Goal: Information Seeking & Learning: Check status

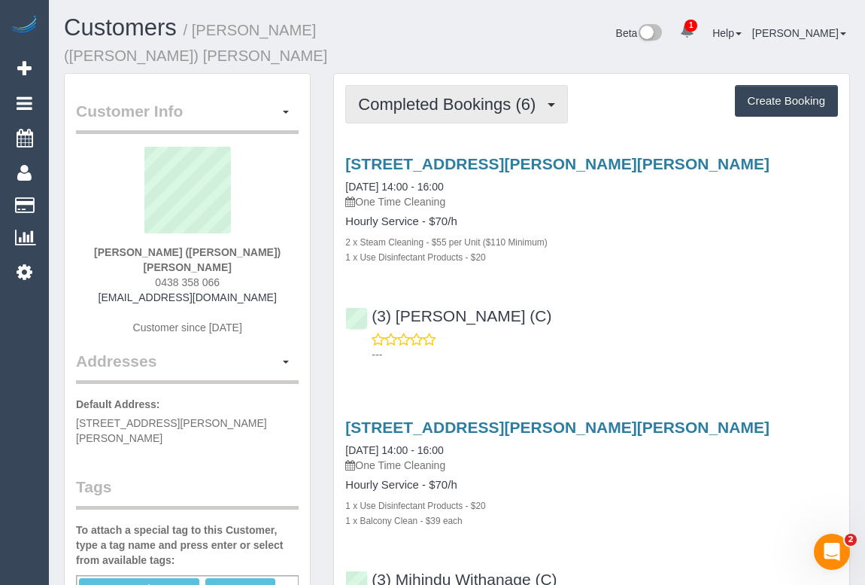
click at [463, 95] on span "Completed Bookings (6)" at bounding box center [450, 104] width 185 height 19
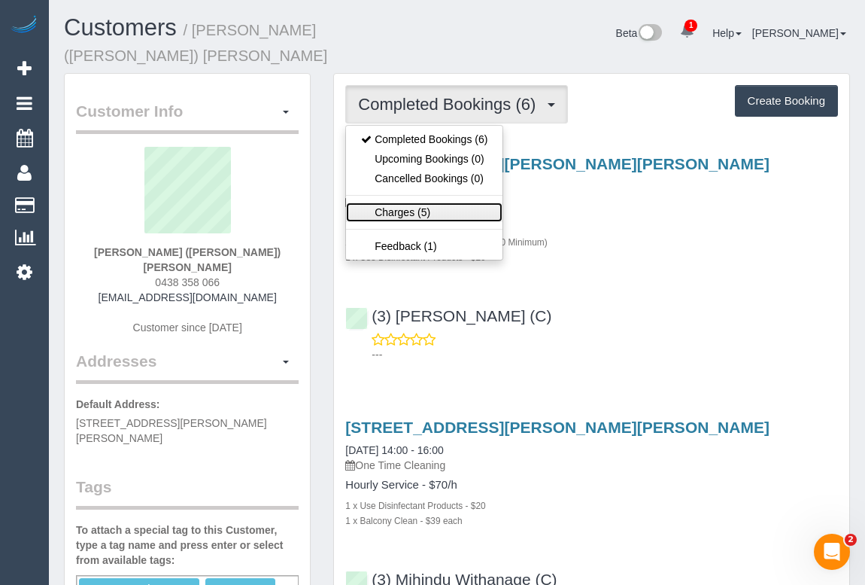
click at [403, 202] on link "Charges (5)" at bounding box center [424, 212] width 157 height 20
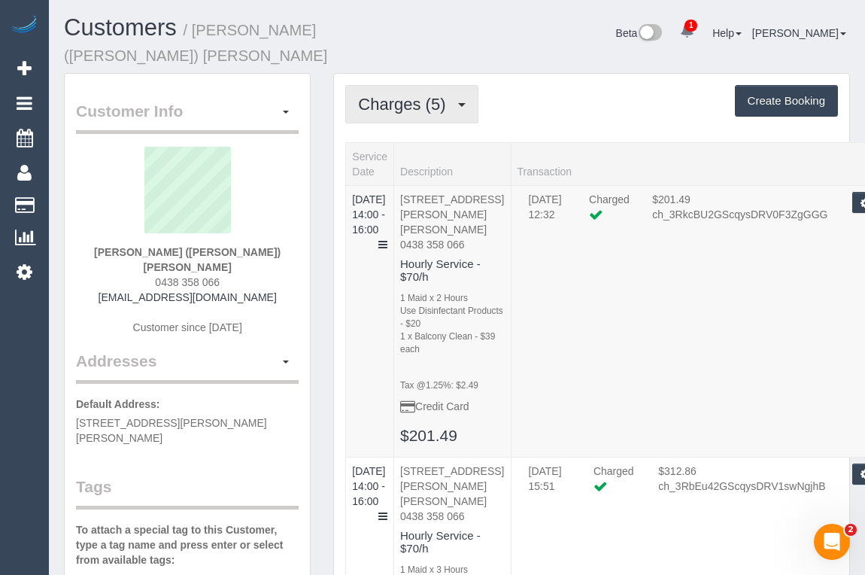
click at [407, 95] on span "Charges (5)" at bounding box center [405, 104] width 95 height 19
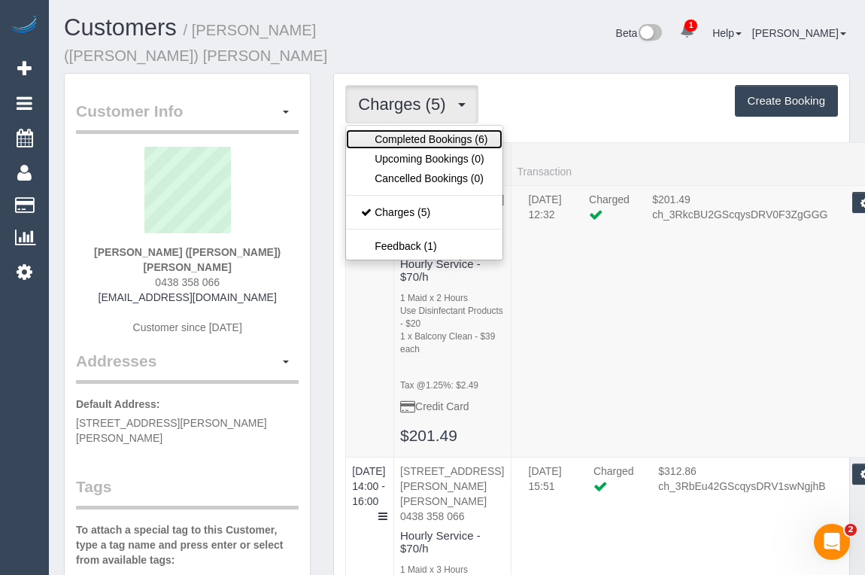
click at [408, 129] on link "Completed Bookings (6)" at bounding box center [424, 139] width 157 height 20
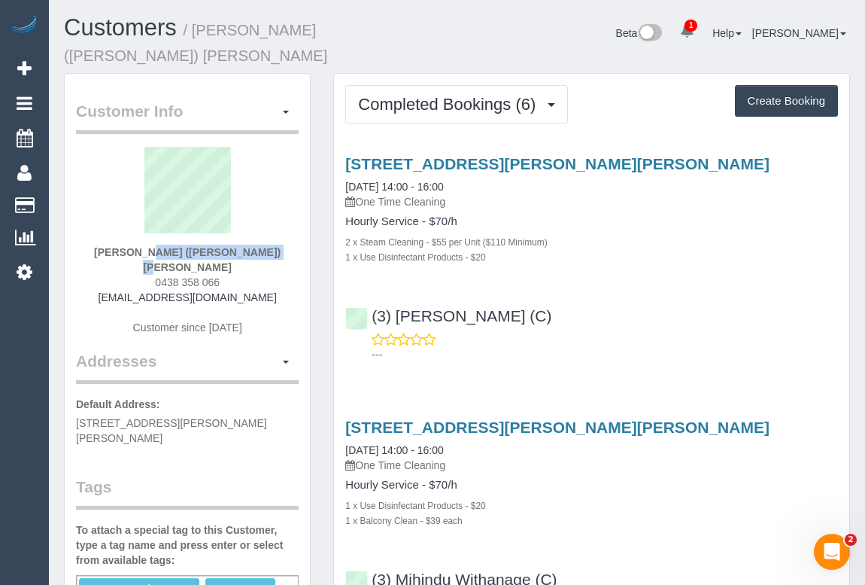
drag, startPoint x: 121, startPoint y: 227, endPoint x: 248, endPoint y: 229, distance: 127.2
click at [248, 229] on div "Rashelle (Shelley) Wade 0438 358 066 shwadey@outlook.com Customer since 2025" at bounding box center [187, 248] width 223 height 203
copy strong "Rashelle (Shelley) Wade"
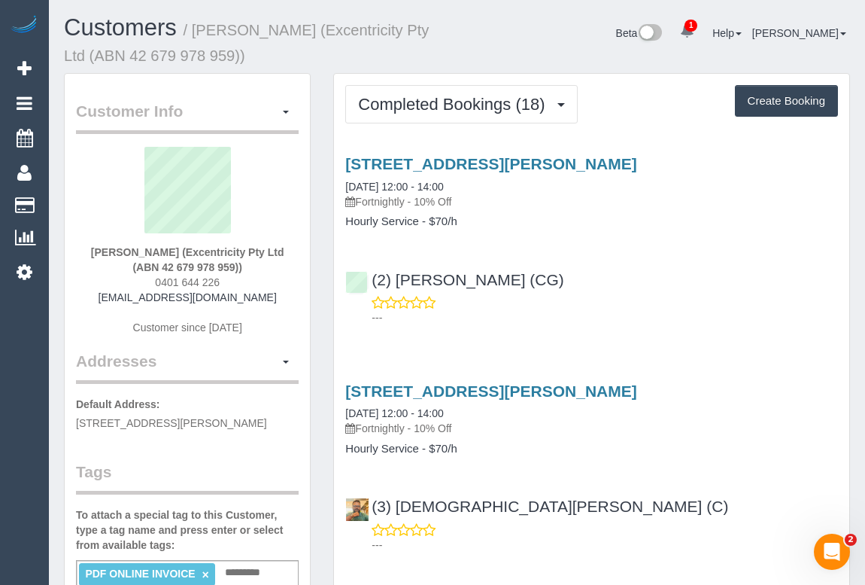
drag, startPoint x: 360, startPoint y: 198, endPoint x: 412, endPoint y: 201, distance: 52.0
click at [412, 201] on p "Fortnightly - 10% Off" at bounding box center [591, 201] width 493 height 15
copy p "Fortnightly"
drag, startPoint x: 347, startPoint y: 217, endPoint x: 417, endPoint y: 217, distance: 70.0
click at [417, 217] on h4 "Hourly Service - $70/h" at bounding box center [591, 221] width 493 height 13
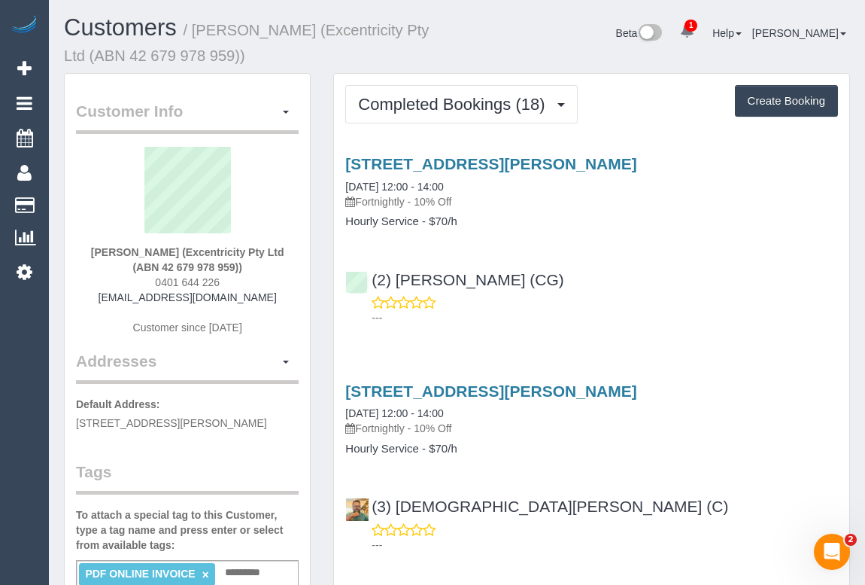
copy h4 "Hourly Service"
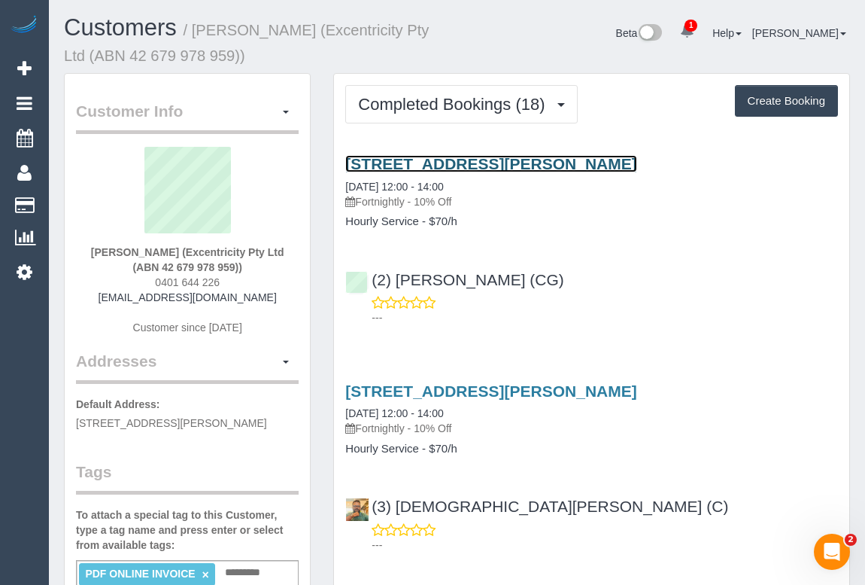
click at [473, 160] on link "6 Quinn St, Heidelberg, VIC 3084" at bounding box center [490, 163] width 291 height 17
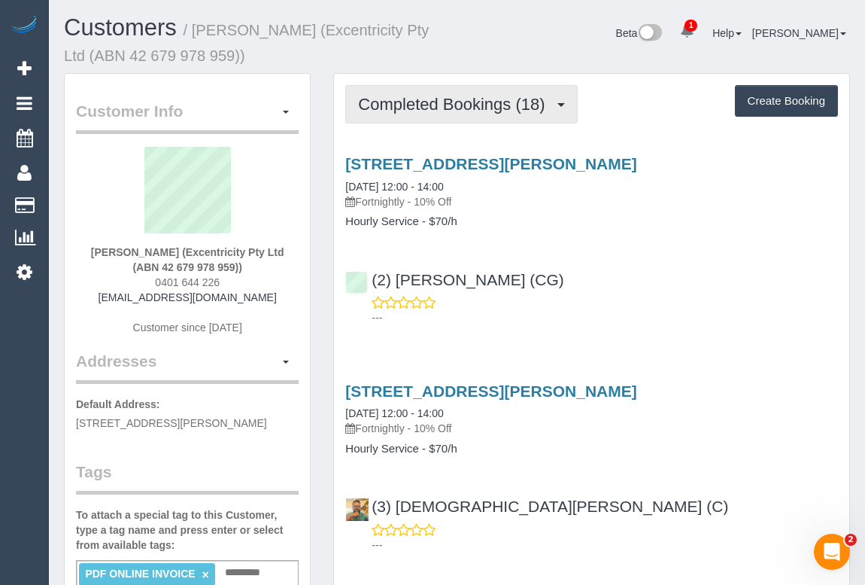
click at [431, 108] on span "Completed Bookings (18)" at bounding box center [455, 104] width 194 height 19
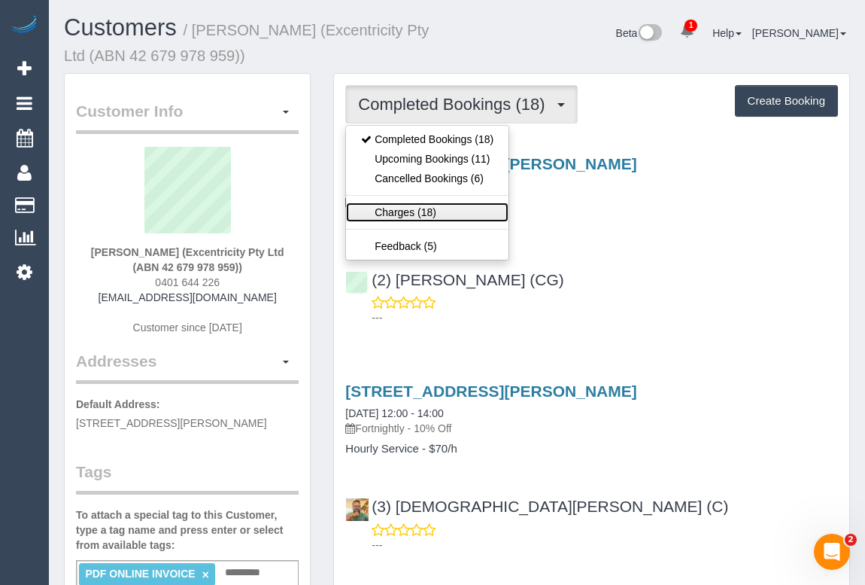
click at [405, 205] on link "Charges (18)" at bounding box center [427, 212] width 163 height 20
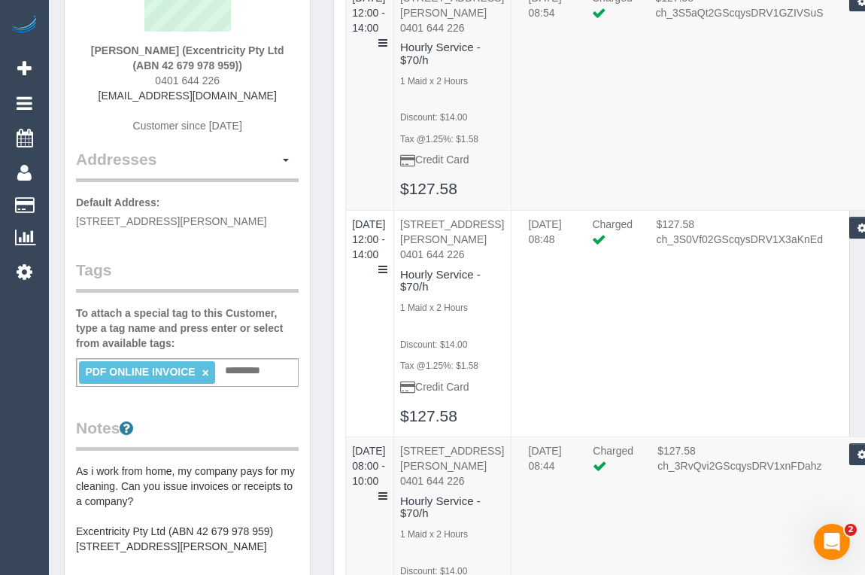
scroll to position [205, 0]
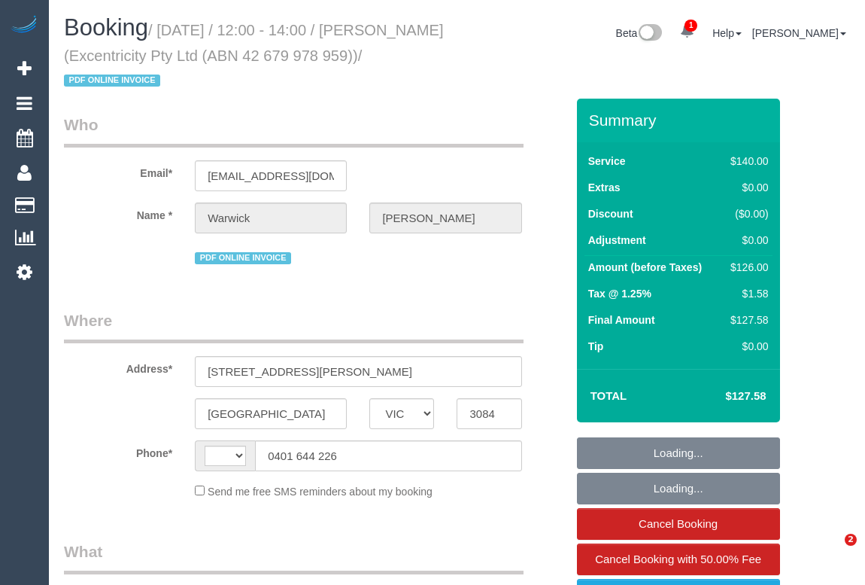
select select "VIC"
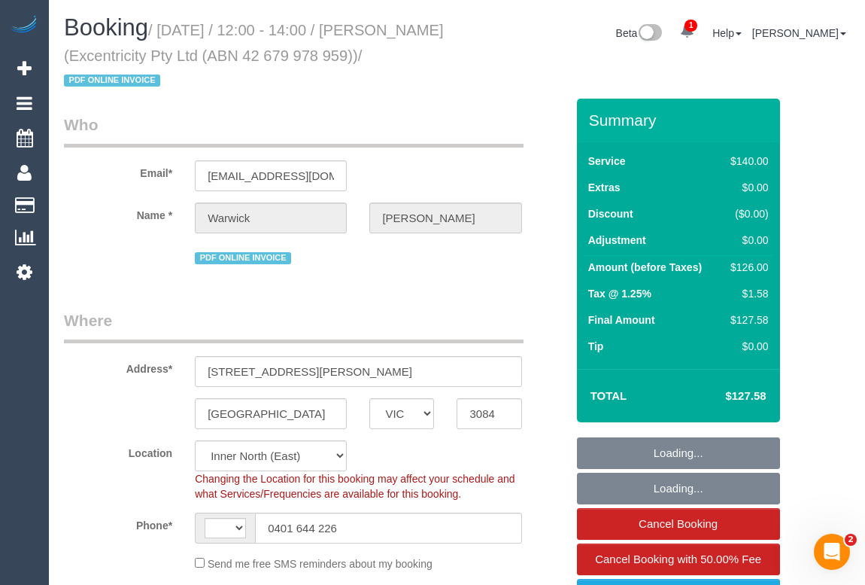
select select "object:747"
select select "string:AU"
select select "string:stripe-pm_1QGXPb2GScqysDRVW4d89itV"
select select "number:30"
select select "number:14"
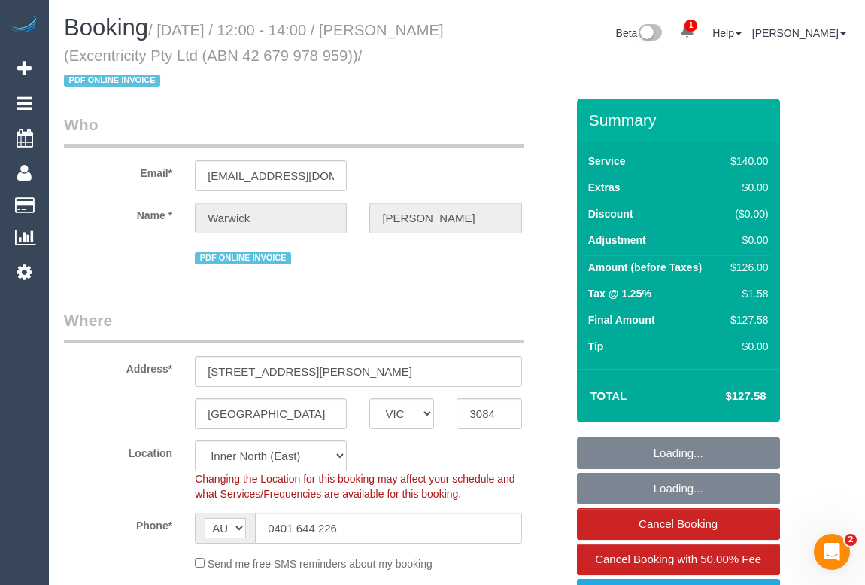
select select "number:19"
select select "number:24"
select select "number:34"
select select "number:26"
select select "spot1"
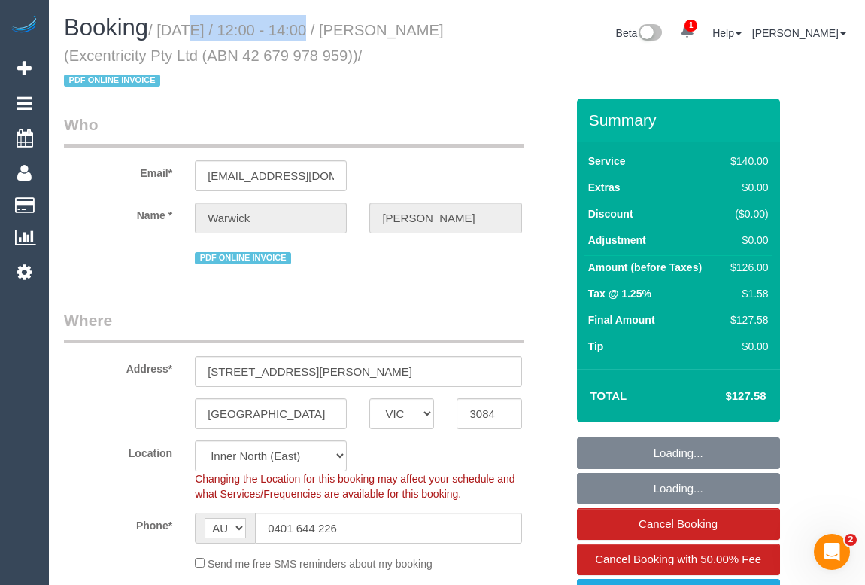
drag, startPoint x: 166, startPoint y: 23, endPoint x: 300, endPoint y: 20, distance: 134.7
click at [300, 20] on h1 "Booking / September 09, 2025 / 12:00 - 14:00 / Warwick Donaldson (Excentricity …" at bounding box center [255, 53] width 382 height 77
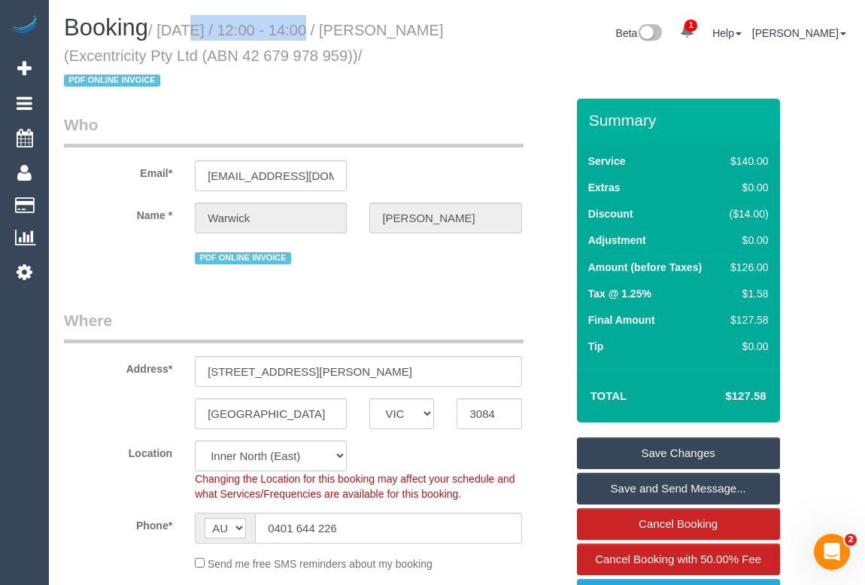
copy small "September 09, 2025"
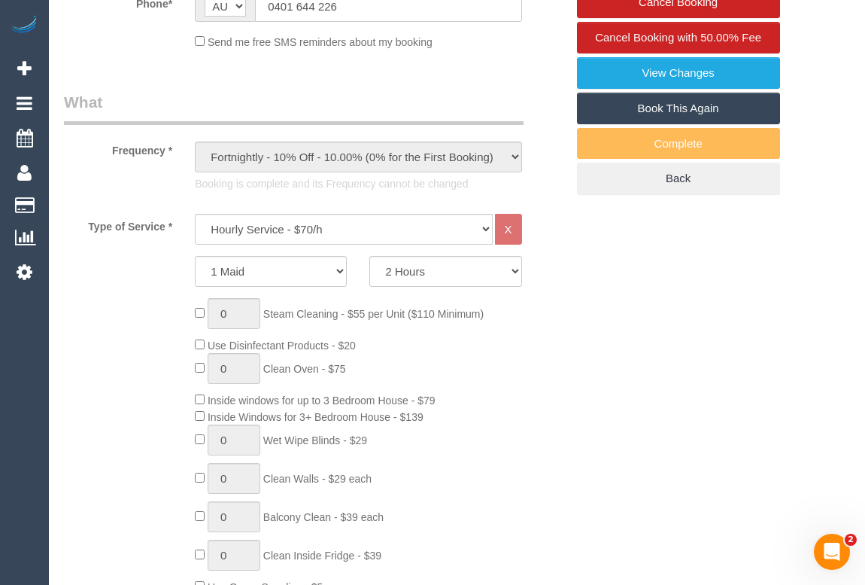
scroll to position [547, 0]
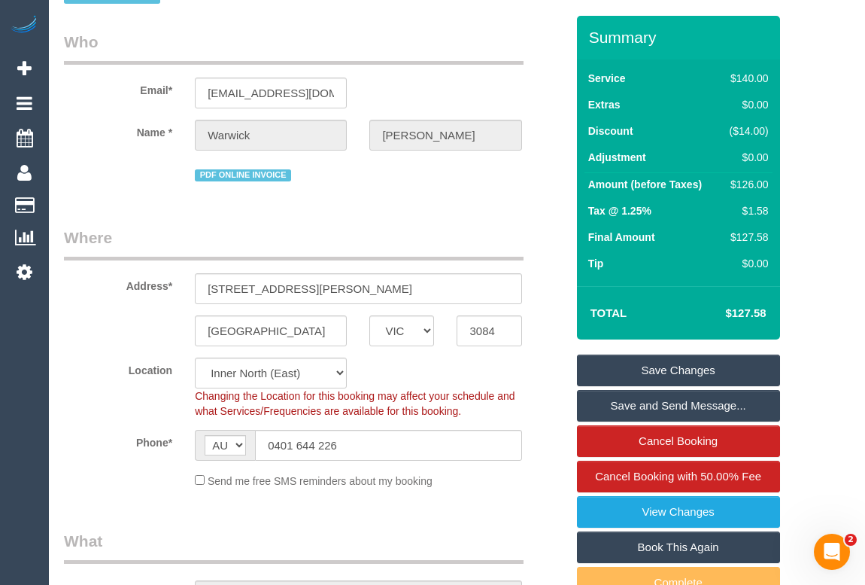
scroll to position [0, 0]
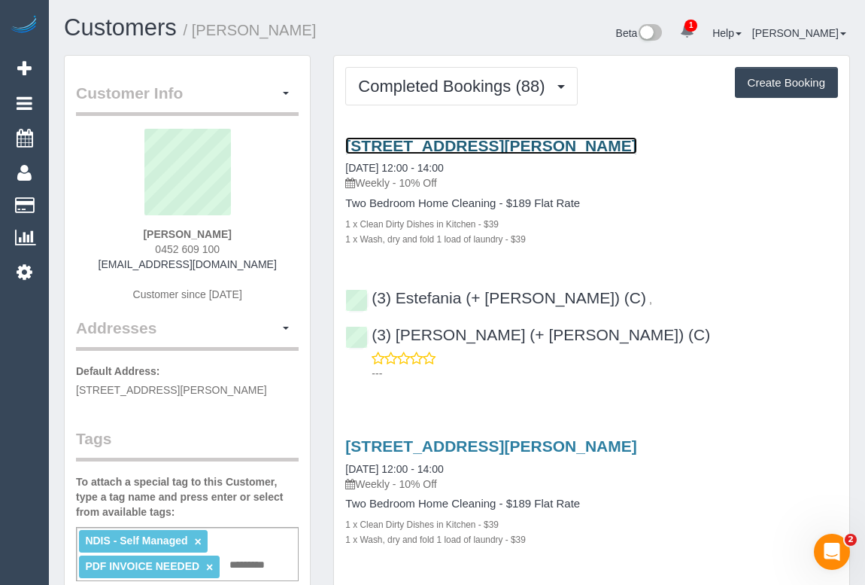
click at [417, 141] on link "198 Albert Street, Brunswick, VIC 3056" at bounding box center [490, 145] width 291 height 17
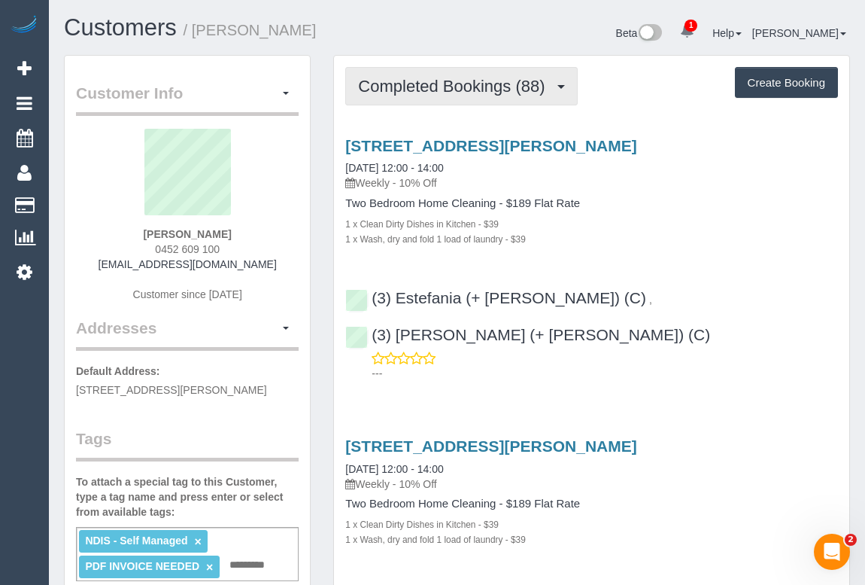
click at [421, 86] on span "Completed Bookings (88)" at bounding box center [455, 86] width 194 height 19
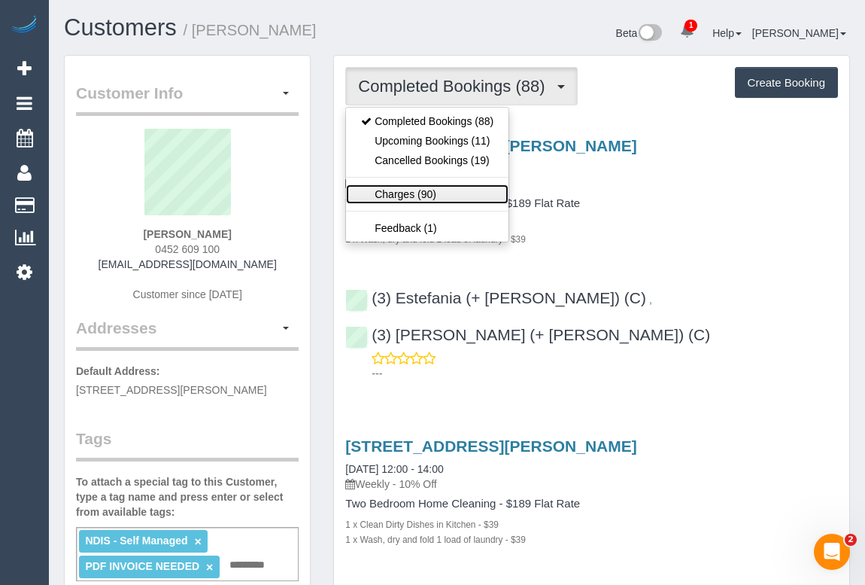
click at [409, 193] on link "Charges (90)" at bounding box center [427, 194] width 163 height 20
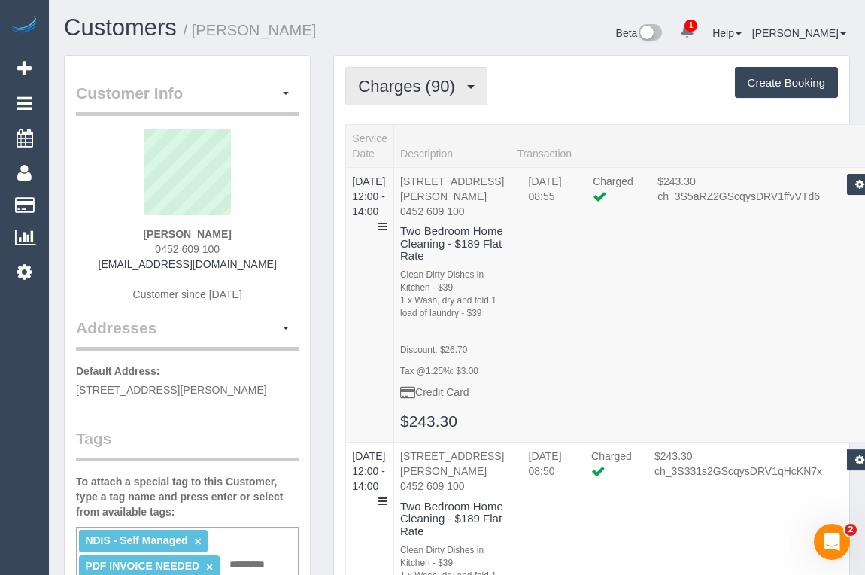
click at [410, 89] on span "Charges (90)" at bounding box center [410, 86] width 104 height 19
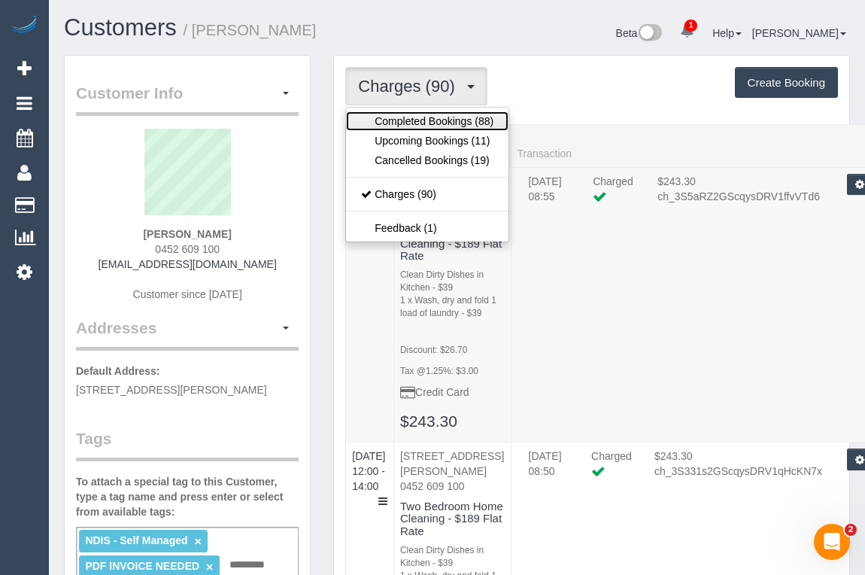
click at [403, 118] on link "Completed Bookings (88)" at bounding box center [427, 121] width 163 height 20
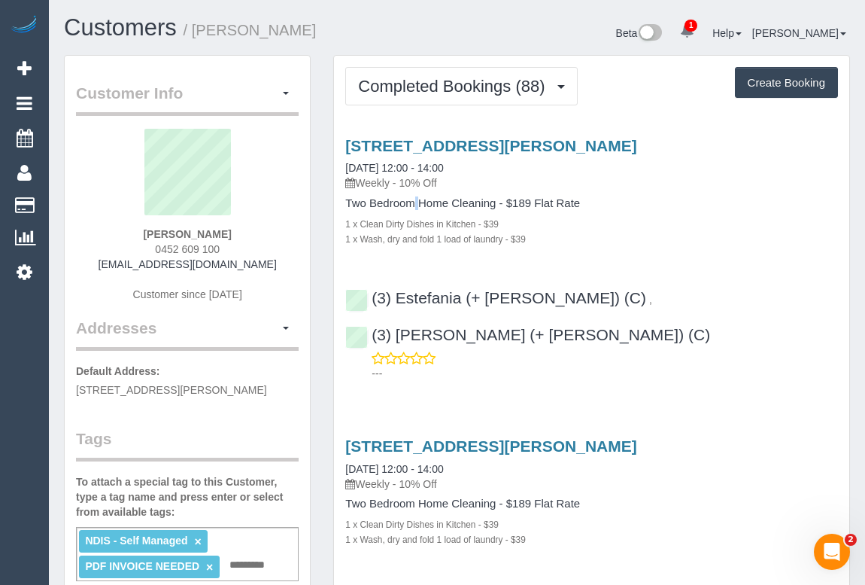
click at [349, 202] on h4 "Two Bedroom Home Cleaning - $189 Flat Rate" at bounding box center [591, 203] width 493 height 13
drag, startPoint x: 360, startPoint y: 180, endPoint x: 394, endPoint y: 185, distance: 33.5
click at [394, 185] on p "Weekly - 10% Off" at bounding box center [591, 182] width 493 height 15
copy p "Weekly"
drag, startPoint x: 345, startPoint y: 198, endPoint x: 497, endPoint y: 200, distance: 151.3
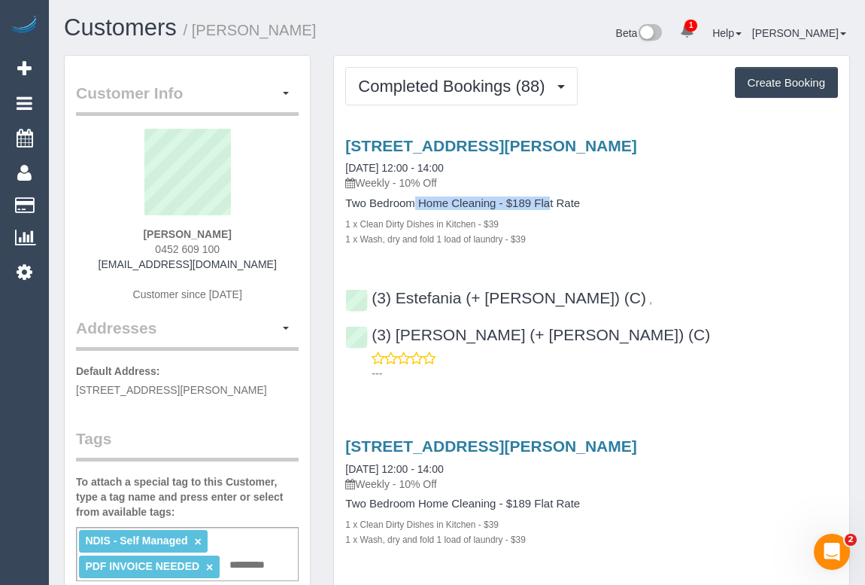
click at [497, 200] on h4 "Two Bedroom Home Cleaning - $189 Flat Rate" at bounding box center [591, 203] width 493 height 13
copy h4 "Two Bedroom Home Cleaning"
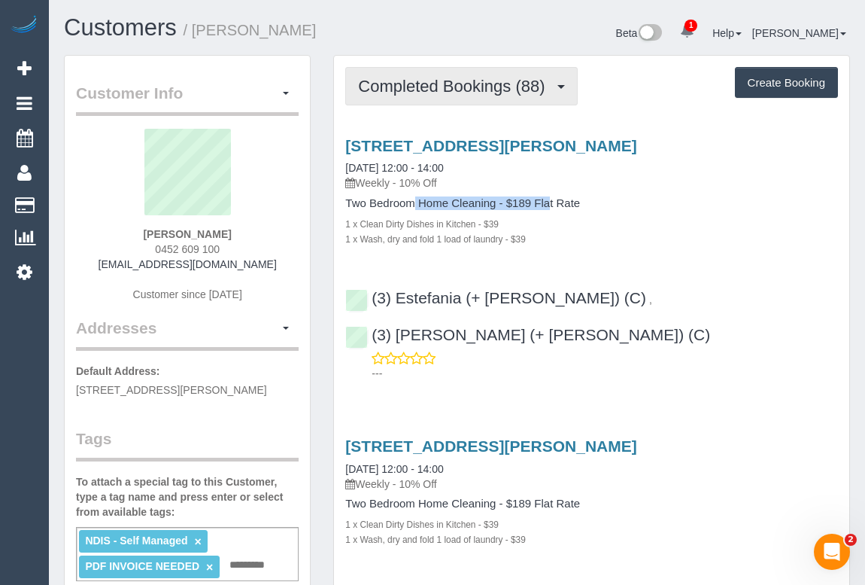
click at [377, 86] on span "Completed Bookings (88)" at bounding box center [455, 86] width 194 height 19
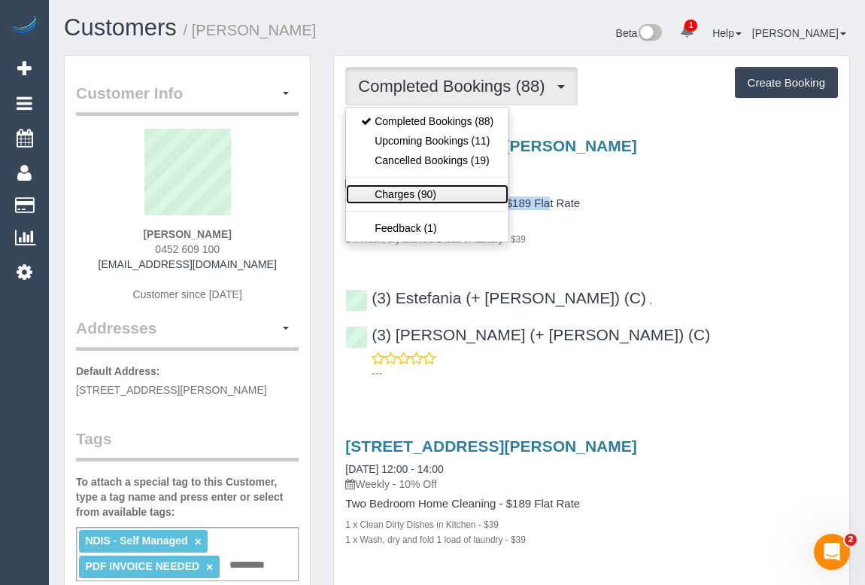
click at [405, 189] on link "Charges (90)" at bounding box center [427, 194] width 163 height 20
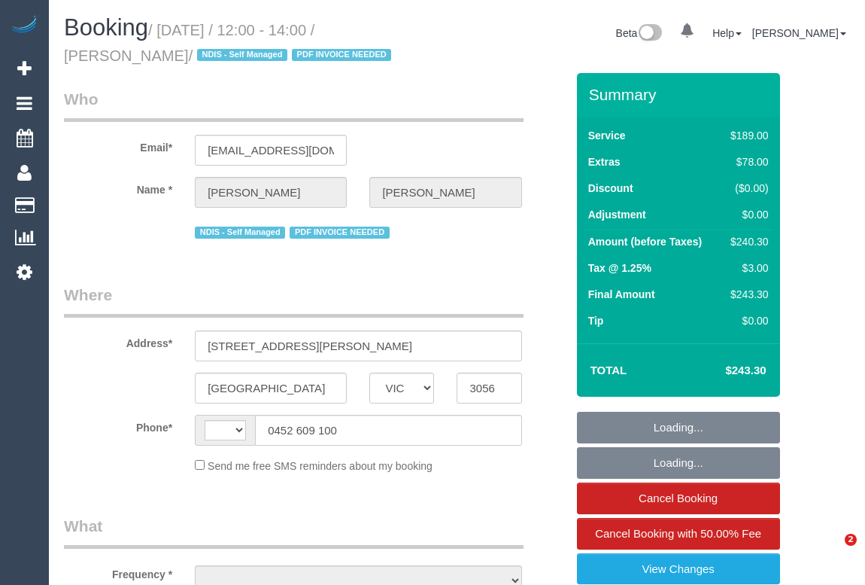
select select "VIC"
select select "string:AU"
select select "object:563"
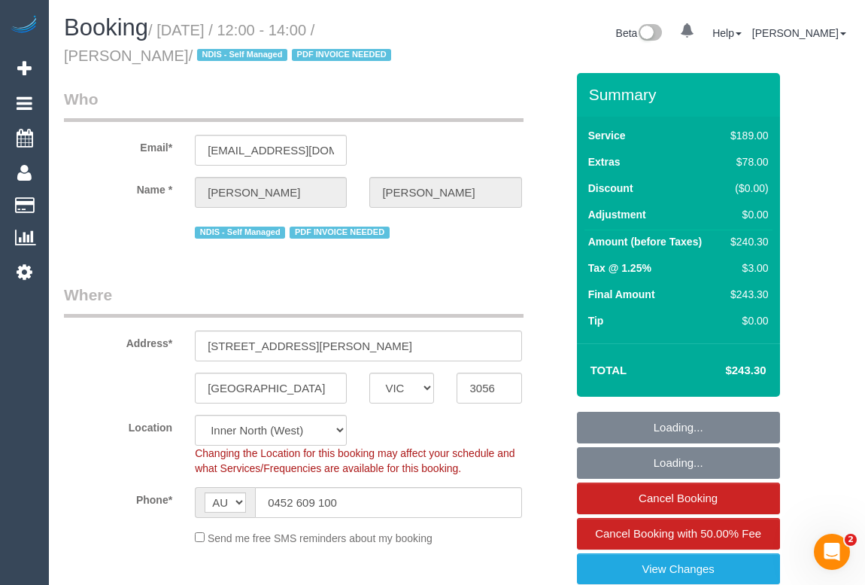
select select "string:stripe-pm_1PpSwB2GScqysDRVwfCoP93Y"
select select "number:28"
select select "number:15"
select select "number:19"
select select "number:24"
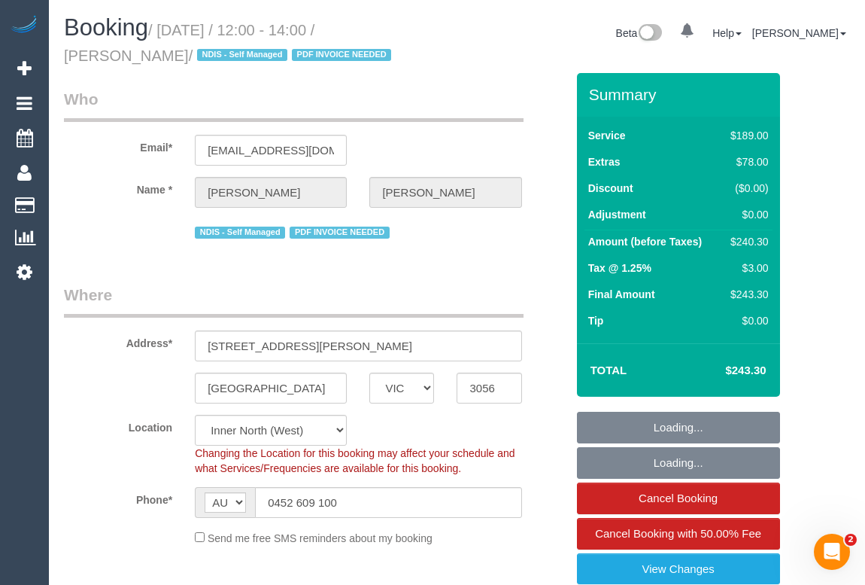
select select "number:34"
select select "number:11"
select select "spot1"
select select "object:1709"
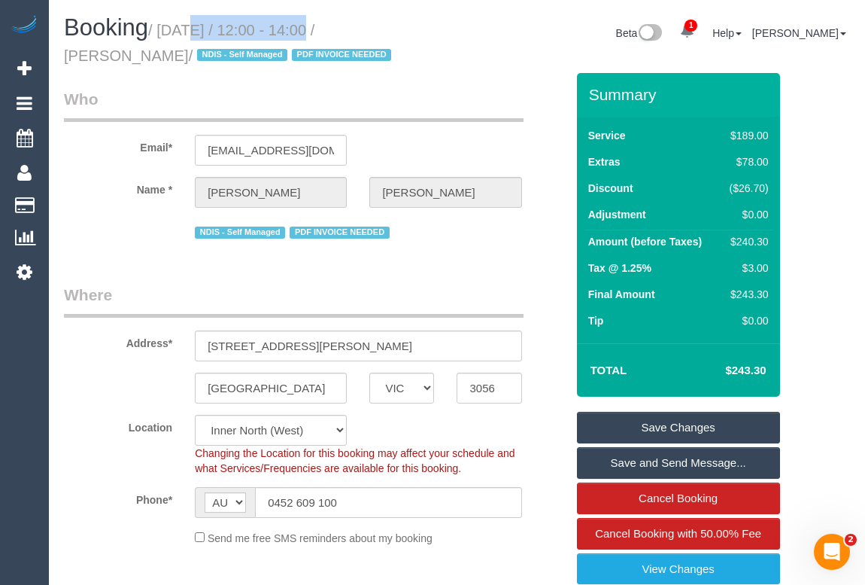
drag, startPoint x: 164, startPoint y: 26, endPoint x: 298, endPoint y: 30, distance: 134.0
click at [298, 30] on small "/ [DATE] / 12:00 - 14:00 / [PERSON_NAME] / NDIS - Self Managed PDF INVOICE NEED…" at bounding box center [230, 43] width 332 height 42
copy small "[DATE]"
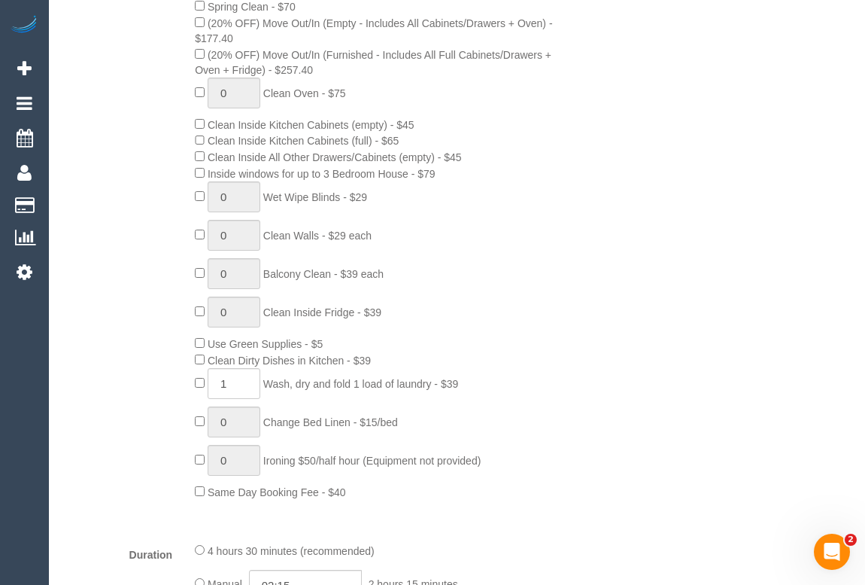
scroll to position [820, 0]
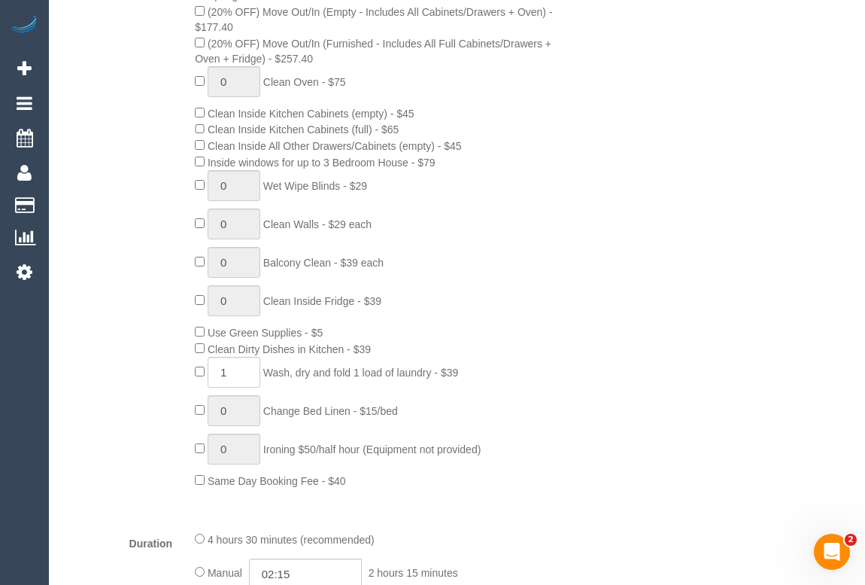
drag, startPoint x: 214, startPoint y: 351, endPoint x: 349, endPoint y: 349, distance: 134.7
click at [349, 349] on span "Clean Dirty Dishes in Kitchen - $39" at bounding box center [289, 349] width 163 height 12
copy span "Clean Dirty Dishes in Kitchen"
drag, startPoint x: 269, startPoint y: 374, endPoint x: 436, endPoint y: 381, distance: 166.4
click at [436, 381] on div "0 Steam Cleaning - $55 per Unit ($110 Minimum) Use Disinfectant Products - $20 …" at bounding box center [380, 210] width 393 height 557
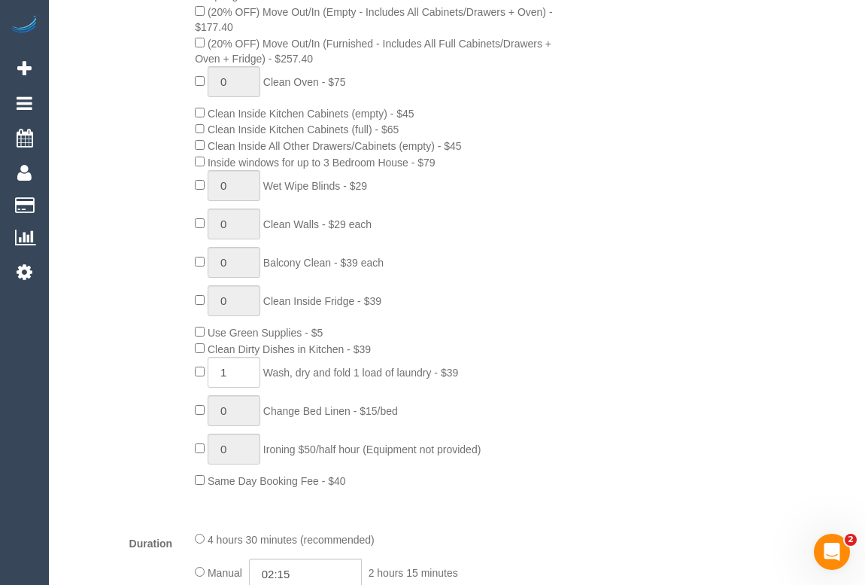
copy span "Wash, dry and fold 1 load of laundry"
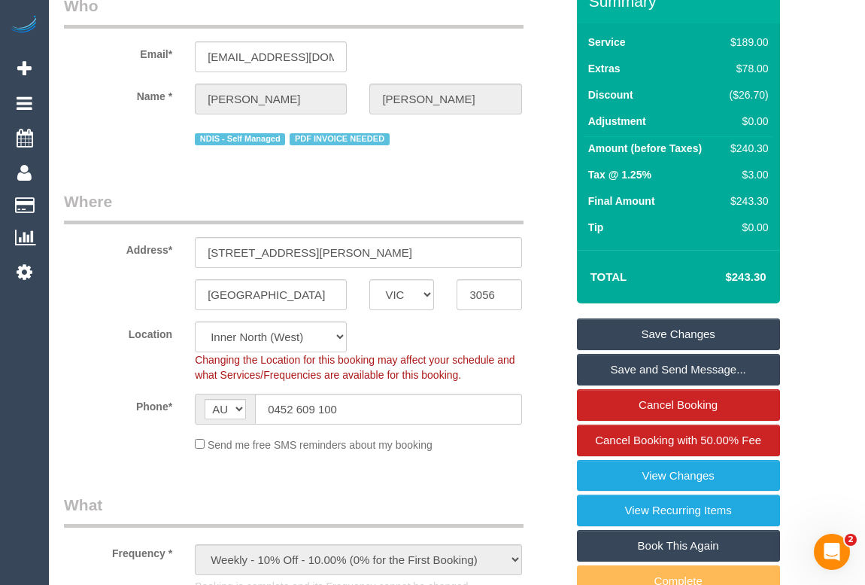
scroll to position [0, 0]
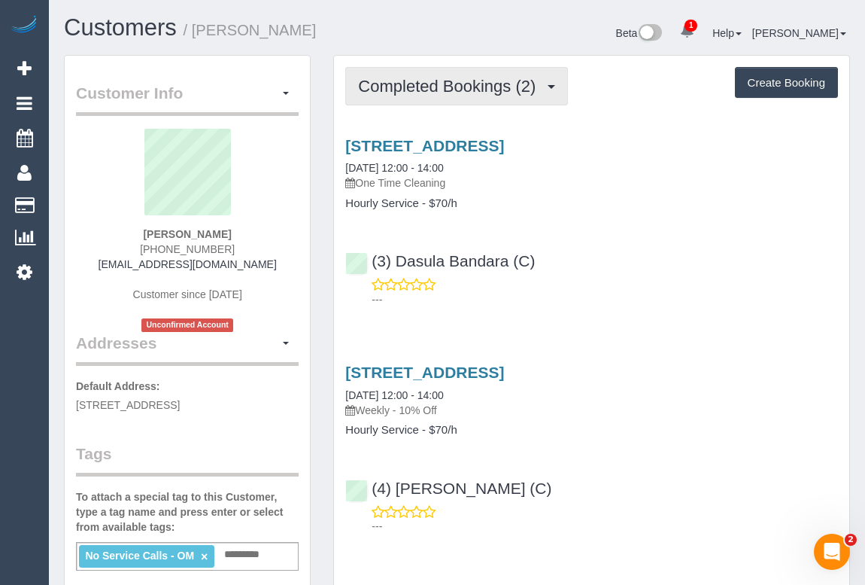
click at [417, 83] on span "Completed Bookings (2)" at bounding box center [450, 86] width 185 height 19
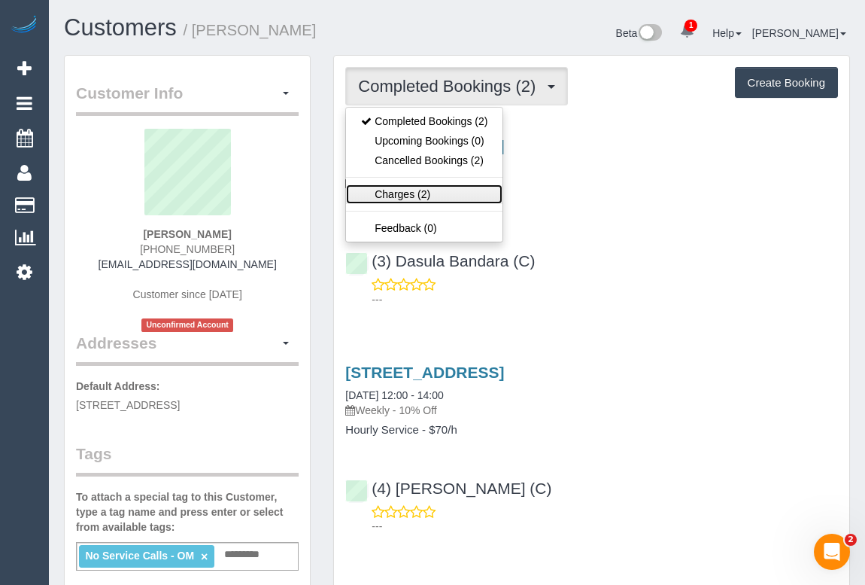
click at [400, 190] on link "Charges (2)" at bounding box center [424, 194] width 157 height 20
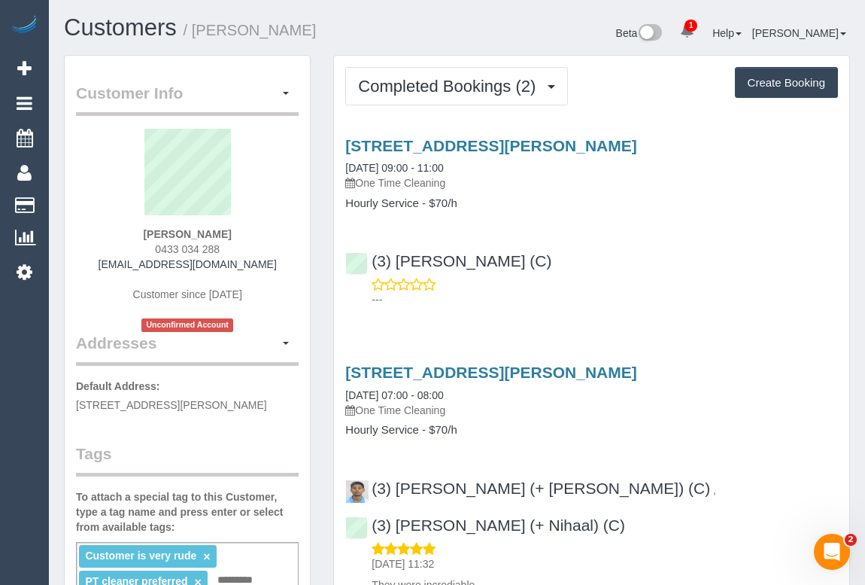
click at [533, 296] on p "---" at bounding box center [605, 299] width 467 height 15
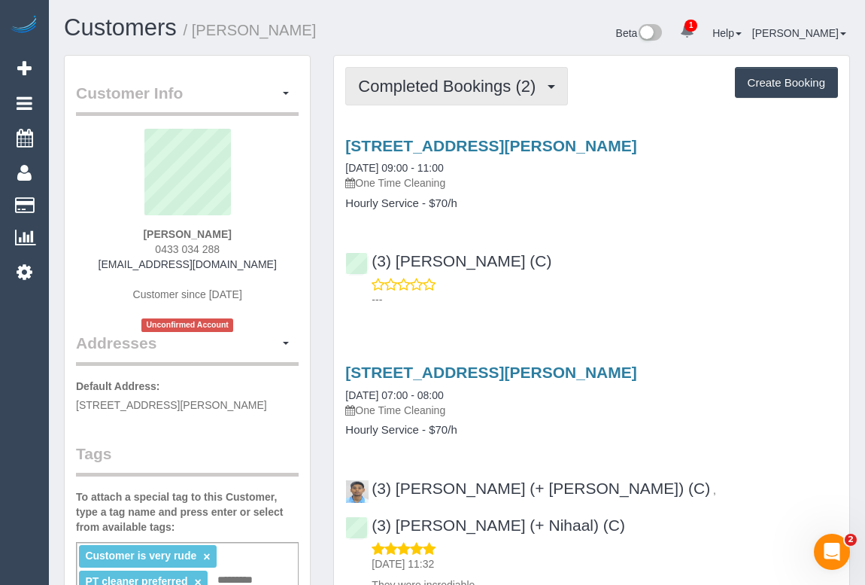
click at [424, 84] on span "Completed Bookings (2)" at bounding box center [450, 86] width 185 height 19
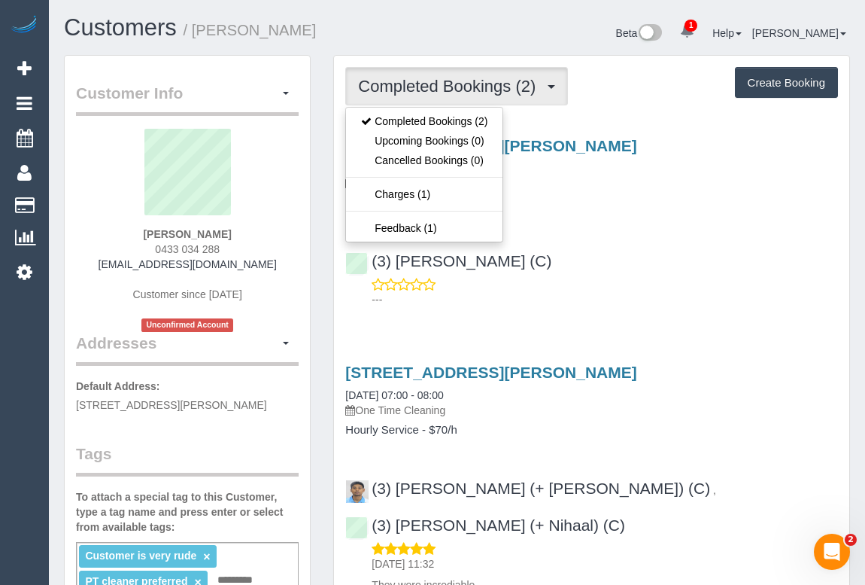
click at [656, 262] on div "(3) [PERSON_NAME] (C) ---" at bounding box center [591, 273] width 515 height 68
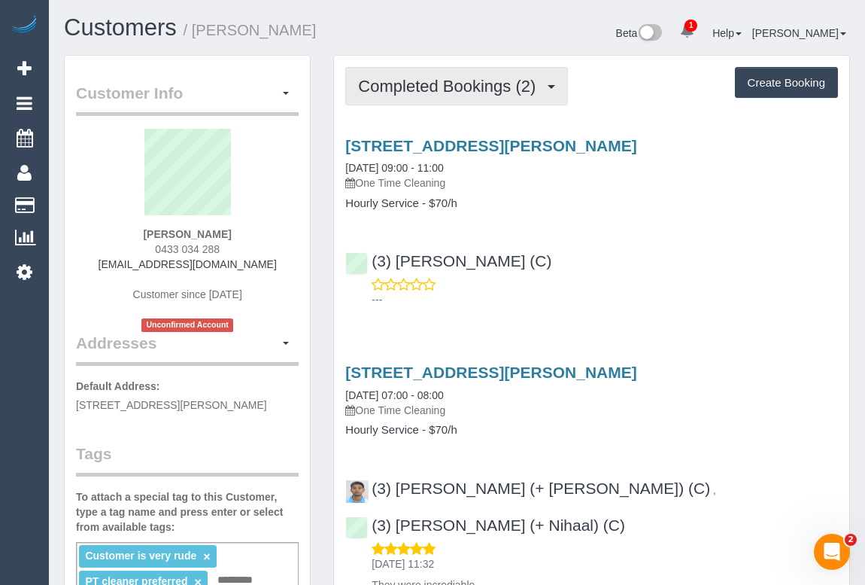
click at [443, 87] on span "Completed Bookings (2)" at bounding box center [450, 86] width 185 height 19
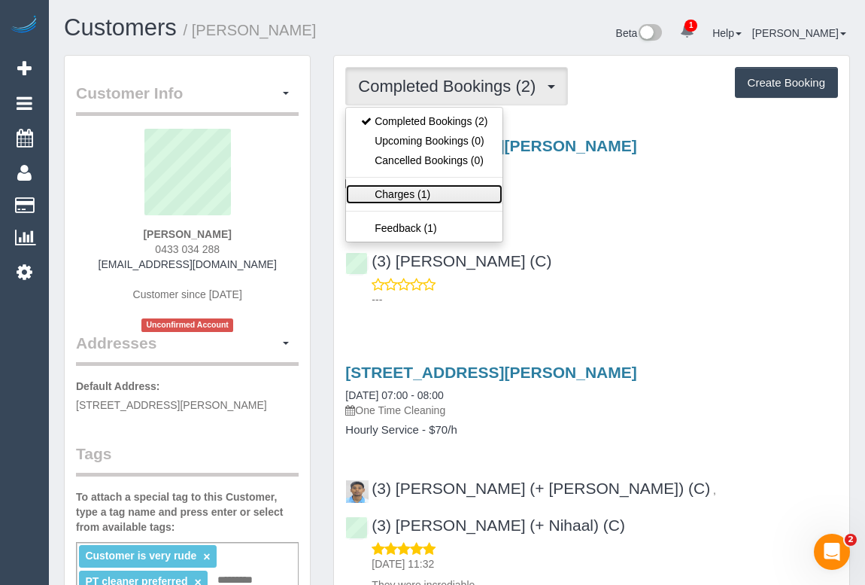
click at [391, 197] on link "Charges (1)" at bounding box center [424, 194] width 157 height 20
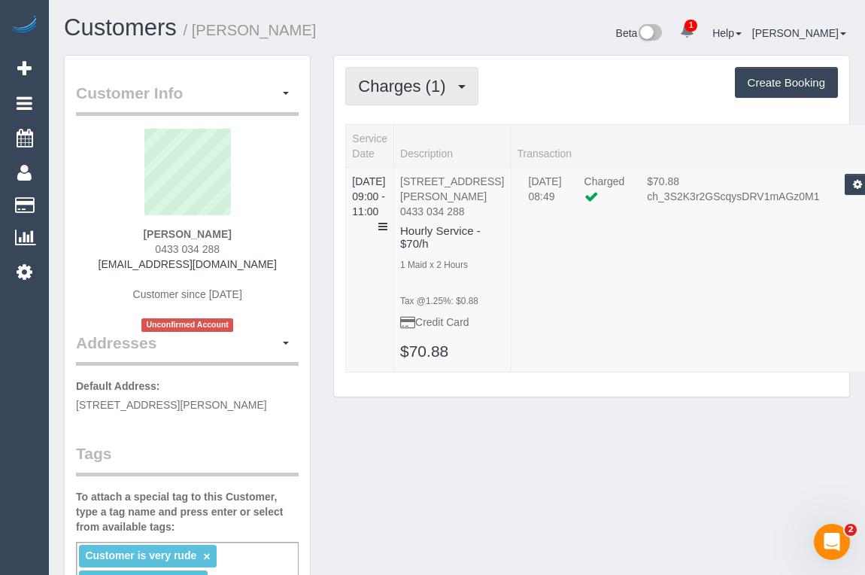
click at [411, 87] on span "Charges (1)" at bounding box center [405, 86] width 95 height 19
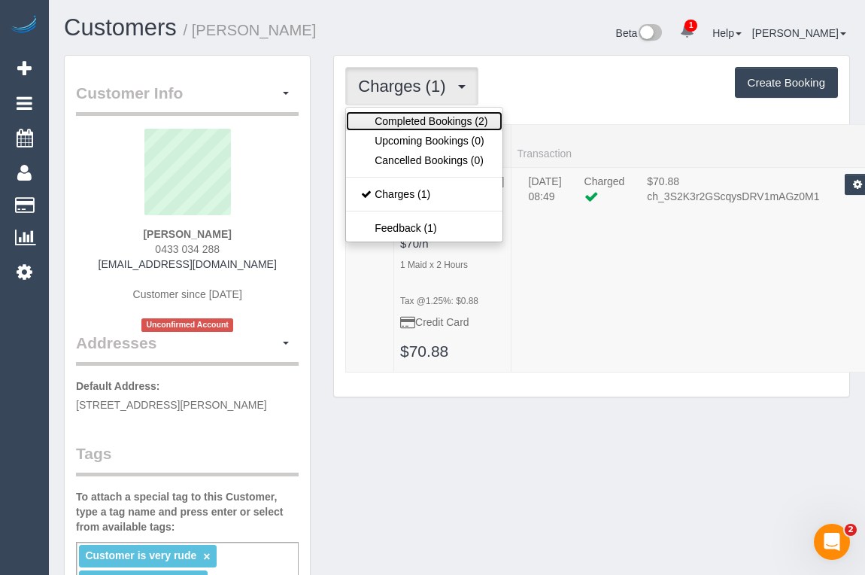
click at [414, 120] on link "Completed Bookings (2)" at bounding box center [424, 121] width 157 height 20
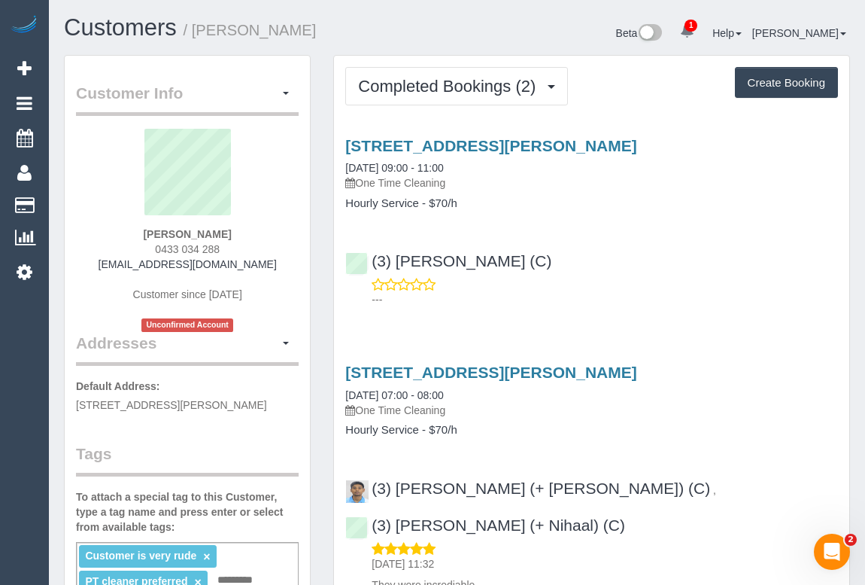
drag, startPoint x: 136, startPoint y: 231, endPoint x: 249, endPoint y: 231, distance: 112.9
click at [249, 231] on div "[PERSON_NAME] 0433 034 288 [EMAIL_ADDRESS][DOMAIN_NAME] Customer since [DATE] U…" at bounding box center [187, 230] width 223 height 203
copy strong "[PERSON_NAME]"
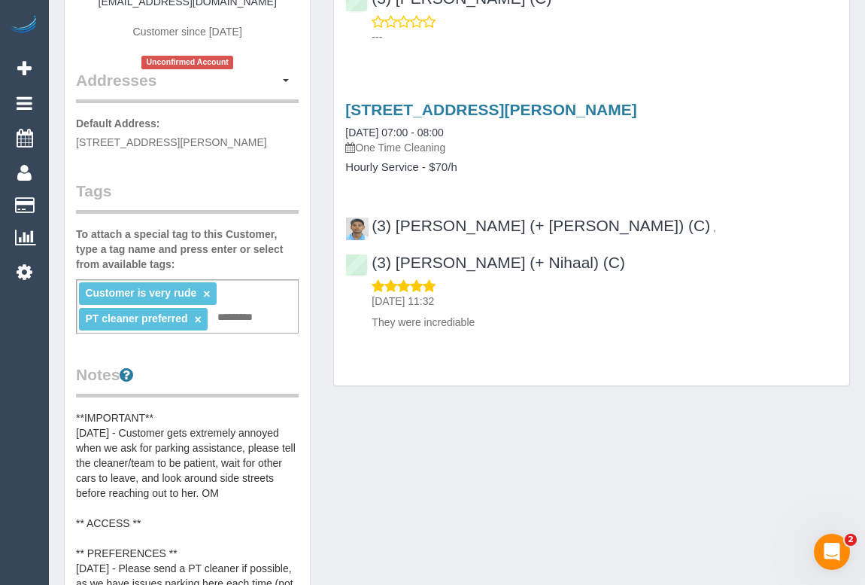
scroll to position [273, 0]
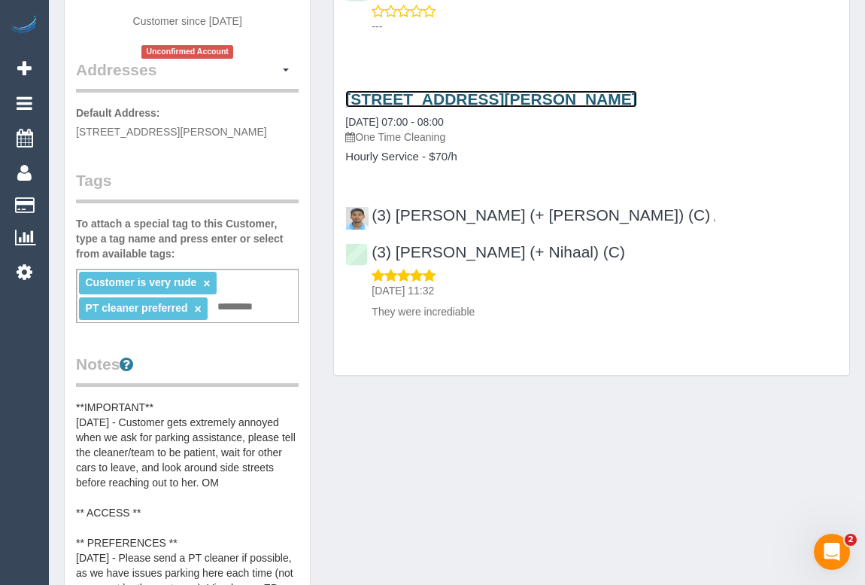
click at [527, 98] on link "[STREET_ADDRESS][PERSON_NAME]" at bounding box center [490, 98] width 291 height 17
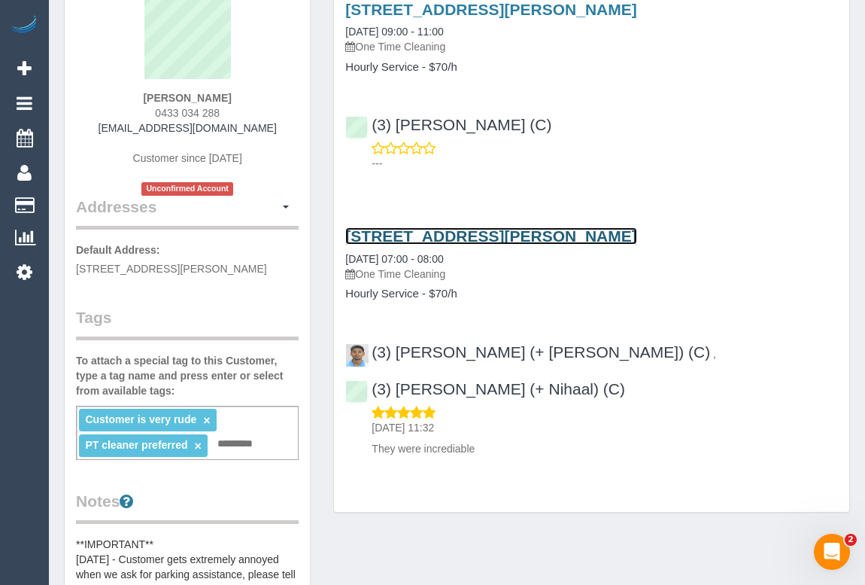
click at [510, 233] on link "[STREET_ADDRESS][PERSON_NAME]" at bounding box center [490, 235] width 291 height 17
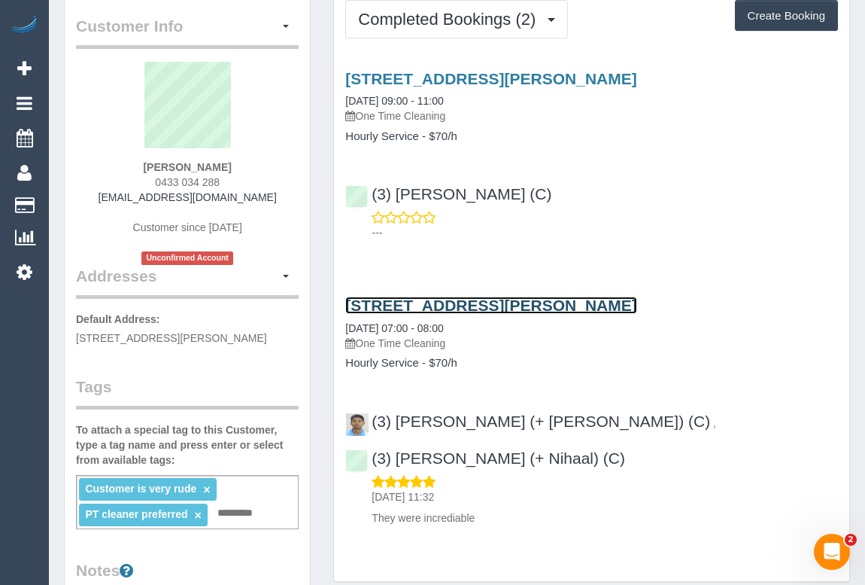
scroll to position [0, 0]
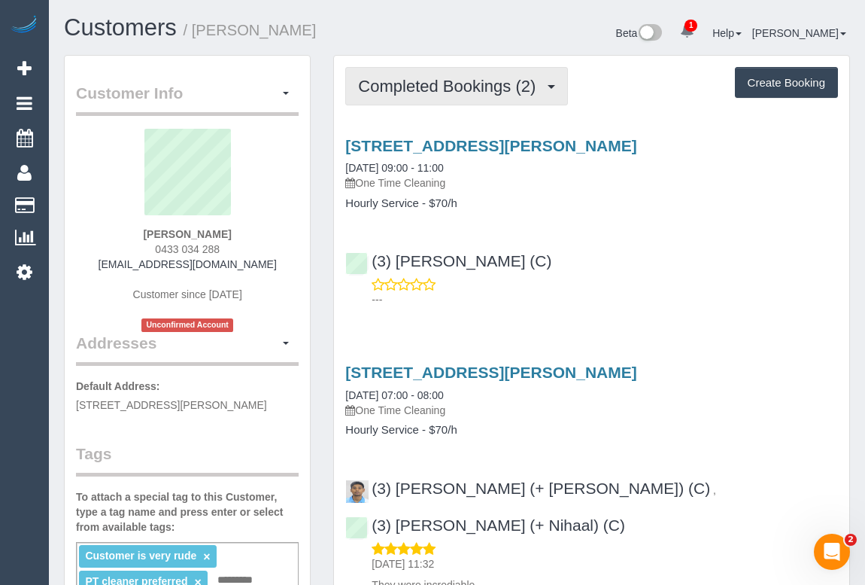
click at [444, 91] on span "Completed Bookings (2)" at bounding box center [450, 86] width 185 height 19
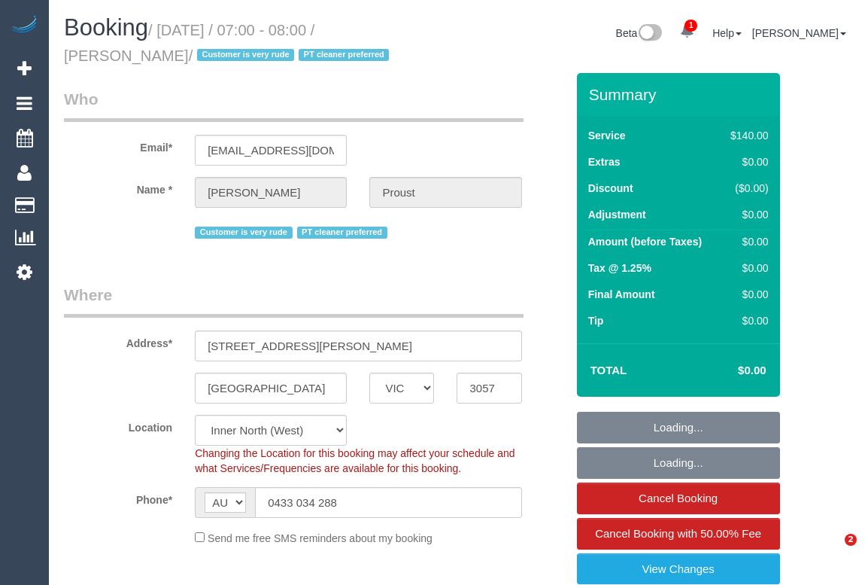
select select "VIC"
select select "number:28"
select select "number:14"
select select "number:19"
select select "number:36"
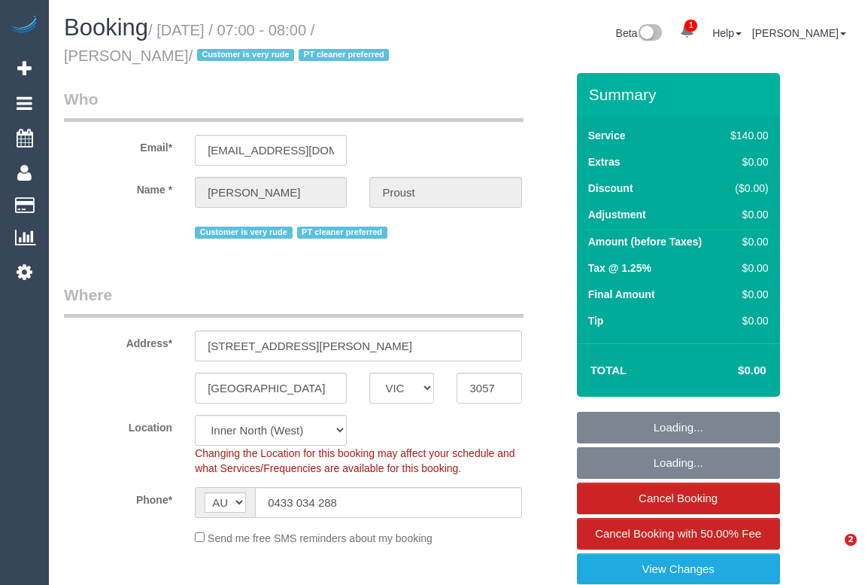
select select "object:1820"
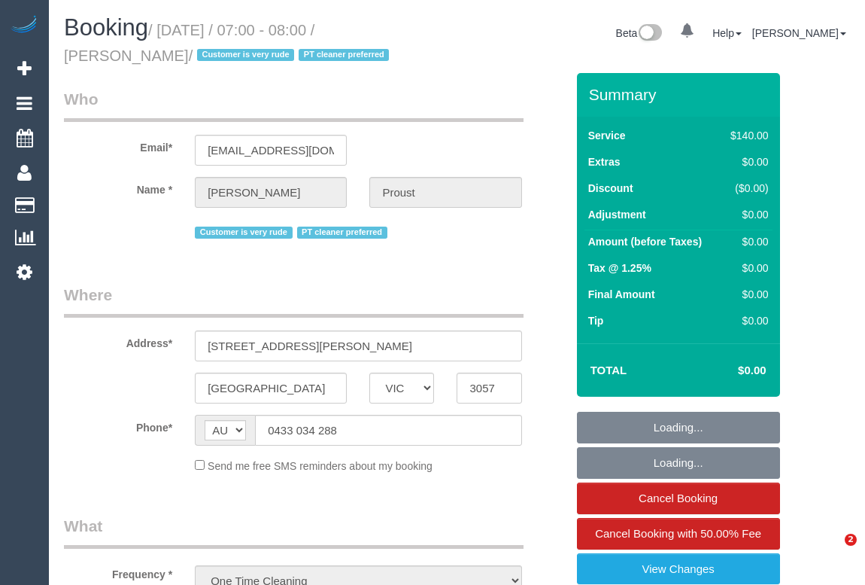
select select "VIC"
select select "number:28"
select select "number:14"
select select "number:19"
select select "number:36"
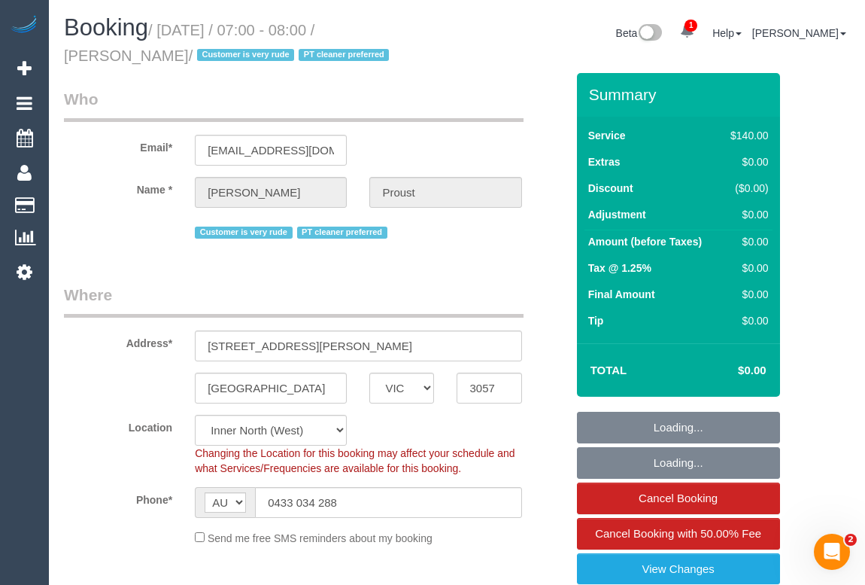
select select "object:716"
select select "string:stripe-pm_1RqlAb2GScqysDRVsdGMN3A0"
